Goal: Transaction & Acquisition: Obtain resource

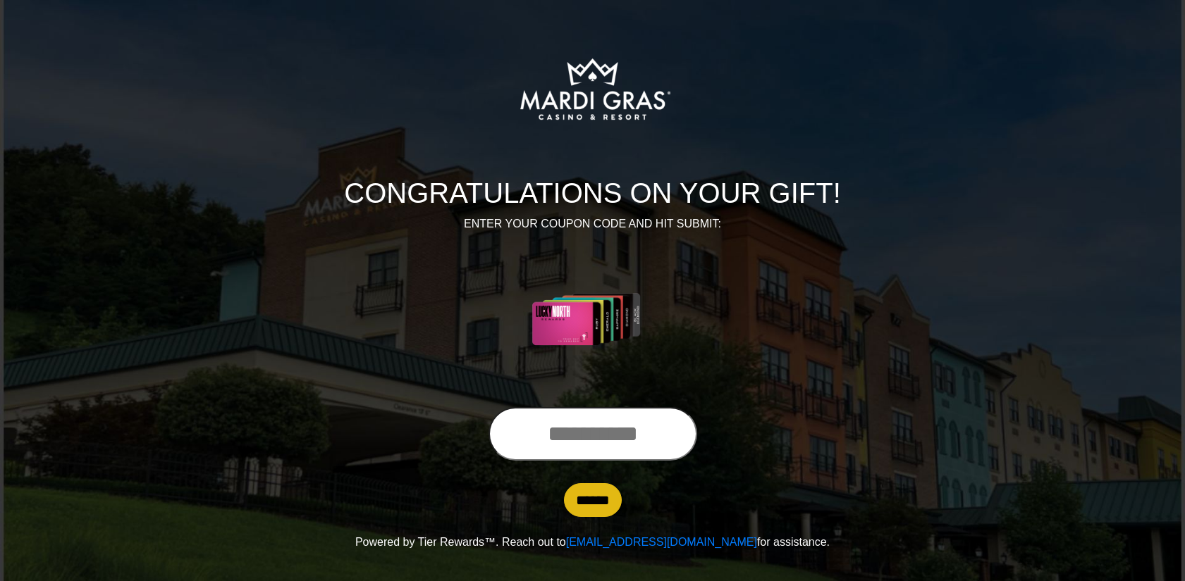
click at [623, 457] on input "text" at bounding box center [592, 434] width 209 height 54
paste input "**********"
type input "**********"
click at [596, 495] on input "******" at bounding box center [593, 500] width 58 height 34
